Goal: Find specific page/section: Find specific page/section

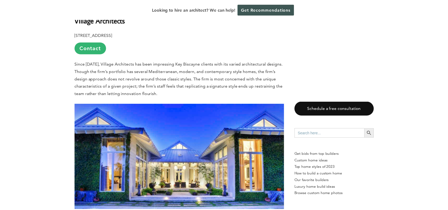
scroll to position [981, 0]
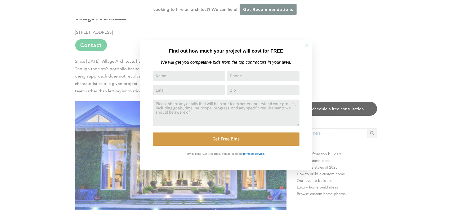
click at [307, 47] on icon at bounding box center [307, 45] width 6 height 6
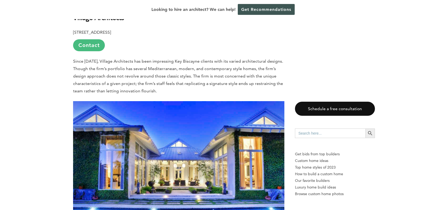
click at [93, 39] on link "Contact" at bounding box center [89, 45] width 32 height 12
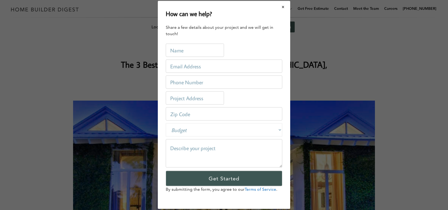
scroll to position [0, 0]
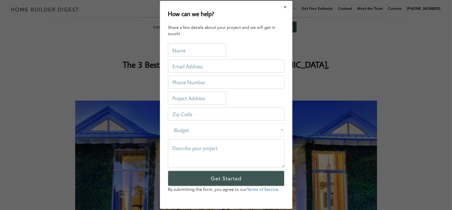
click at [287, 8] on button "Close modal" at bounding box center [286, 6] width 14 height 11
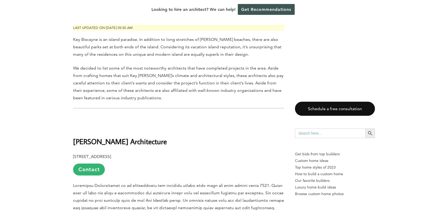
scroll to position [345, 0]
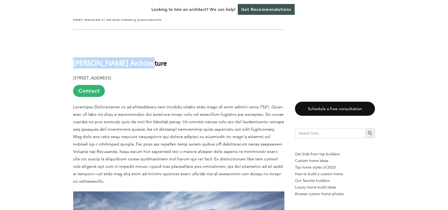
drag, startPoint x: 93, startPoint y: 55, endPoint x: 62, endPoint y: 55, distance: 30.7
copy b "[PERSON_NAME] Architecture"
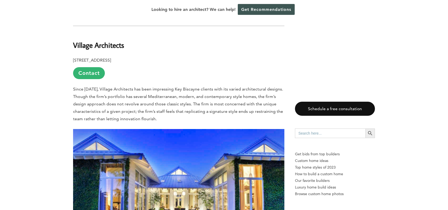
scroll to position [954, 0]
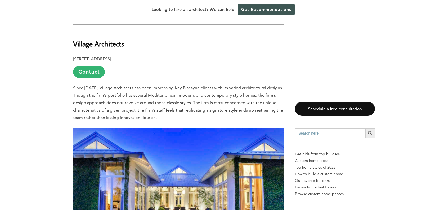
click at [98, 31] on h2 "Village Architects" at bounding box center [179, 40] width 212 height 18
click at [100, 39] on b "Village Architects" at bounding box center [98, 43] width 51 height 9
copy div "Village Architects"
